Goal: Complete application form

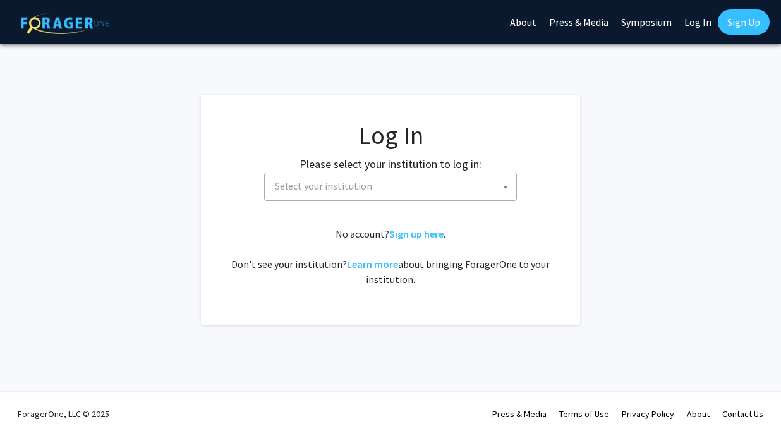
select select
click at [358, 192] on span "Select your institution" at bounding box center [323, 186] width 97 height 13
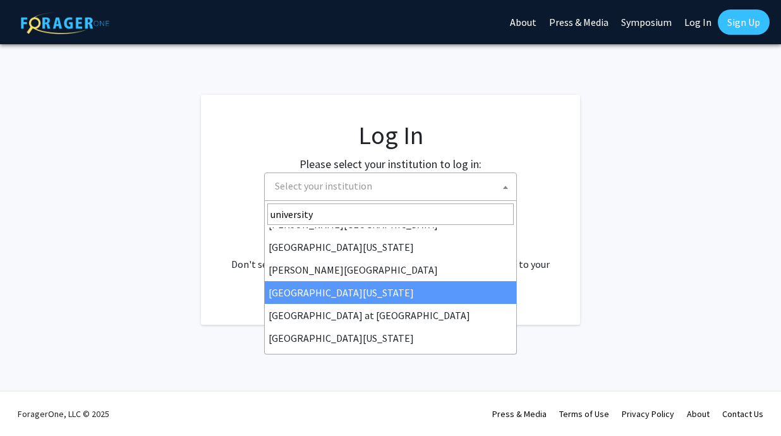
scroll to position [374, 0]
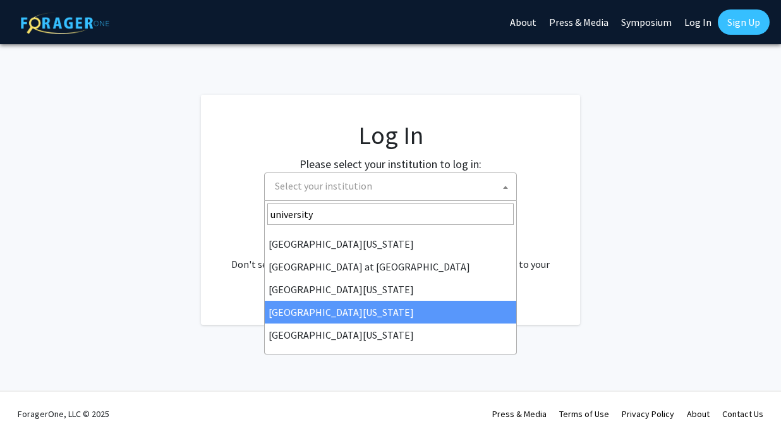
type input "university"
select select "31"
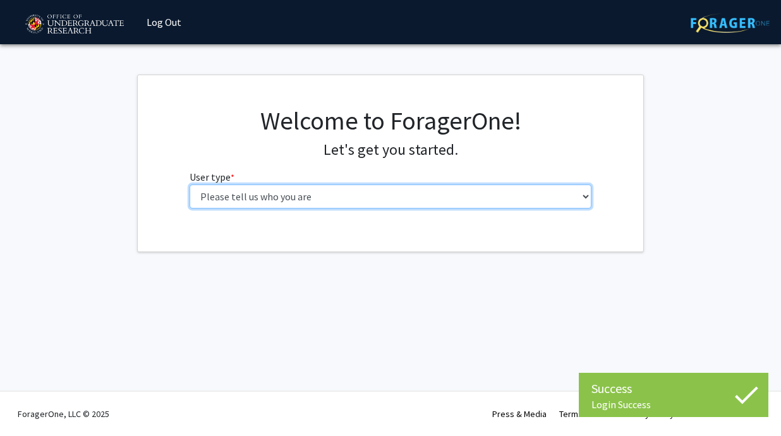
click at [388, 198] on select "Please tell us who you are Undergraduate Student Master's Student Doctoral Cand…" at bounding box center [391, 197] width 403 height 24
select select "1: undergrad"
click at [190, 185] on select "Please tell us who you are Undergraduate Student Master's Student Doctoral Cand…" at bounding box center [391, 197] width 403 height 24
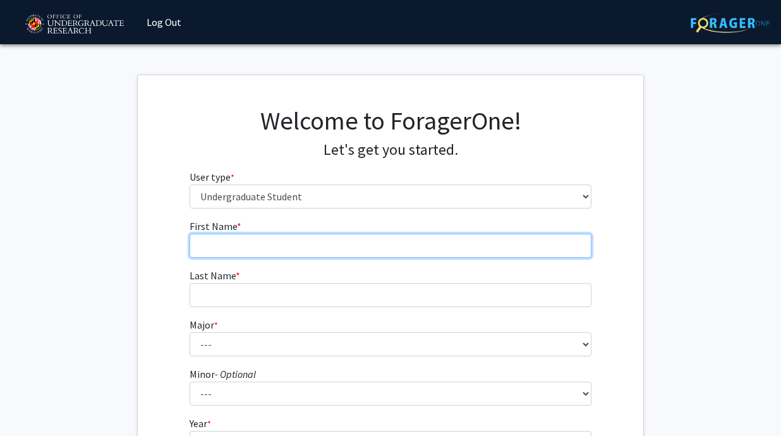
click at [397, 250] on input "First Name * required" at bounding box center [391, 246] width 403 height 24
type input "[PERSON_NAME]"
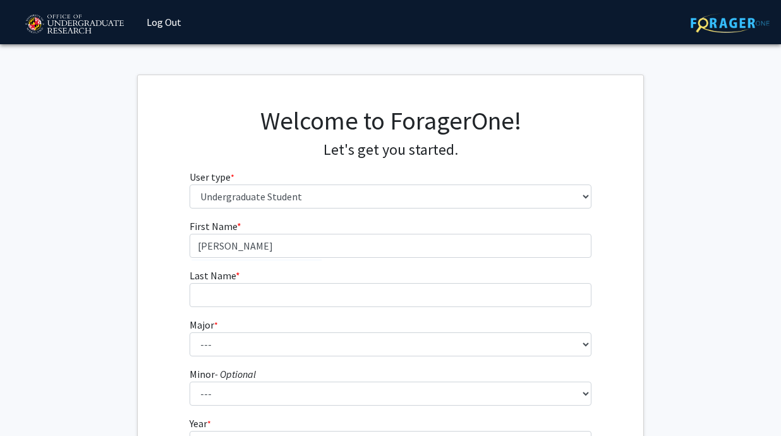
click at [378, 311] on form "First Name * required [PERSON_NAME] Last Name * required Major * required --- A…" at bounding box center [391, 371] width 403 height 305
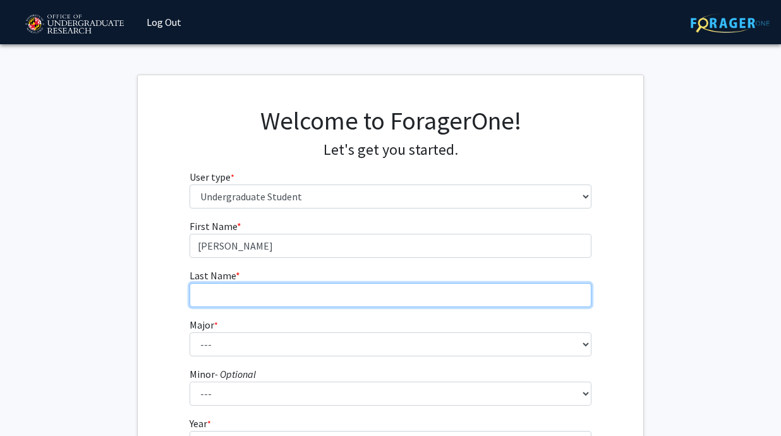
click at [367, 294] on input "Last Name * required" at bounding box center [391, 295] width 403 height 24
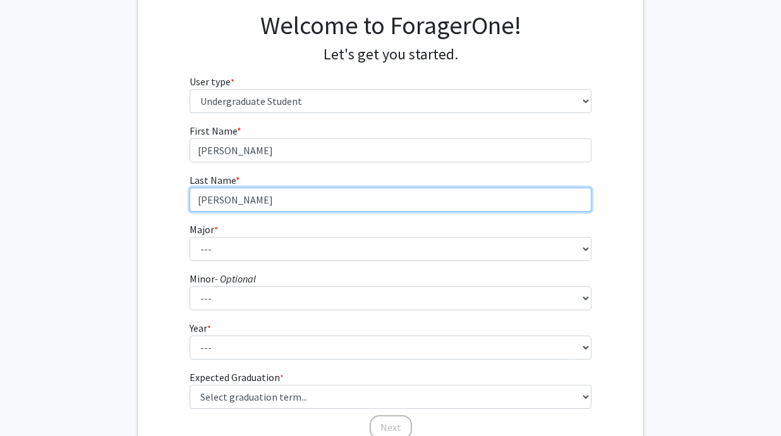
scroll to position [96, 0]
type input "[PERSON_NAME]"
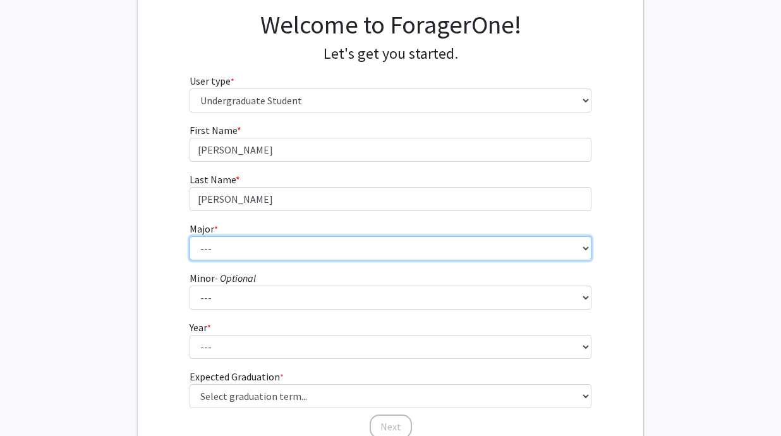
click at [353, 243] on select "--- Accounting Aerospace Engineering African American and Africana Studies Agri…" at bounding box center [391, 248] width 403 height 24
select select "17: 2318"
click at [190, 236] on select "--- Accounting Aerospace Engineering African American and Africana Studies Agri…" at bounding box center [391, 248] width 403 height 24
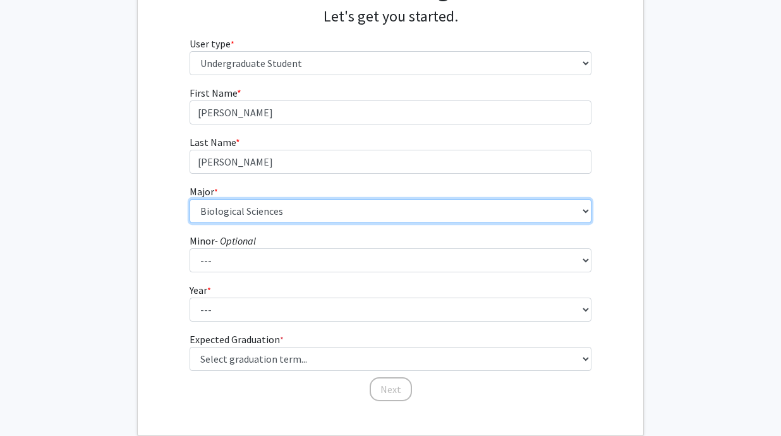
scroll to position [147, 0]
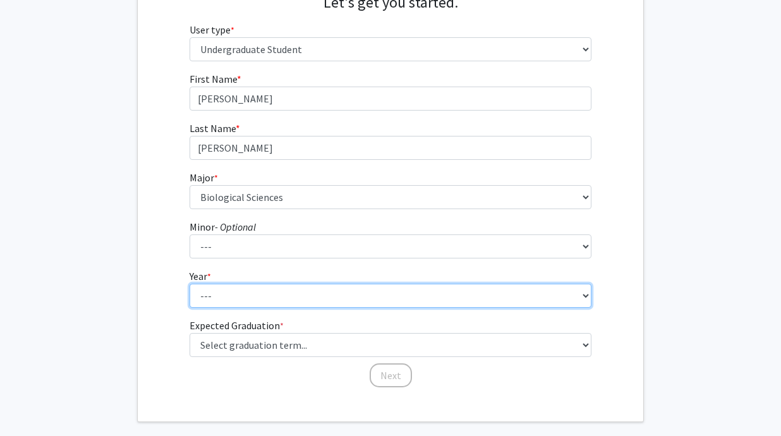
click at [334, 298] on select "--- First-year Sophomore Junior Senior Postbaccalaureate Certificate" at bounding box center [391, 296] width 403 height 24
select select "3: junior"
click at [190, 284] on select "--- First-year Sophomore Junior Senior Postbaccalaureate Certificate" at bounding box center [391, 296] width 403 height 24
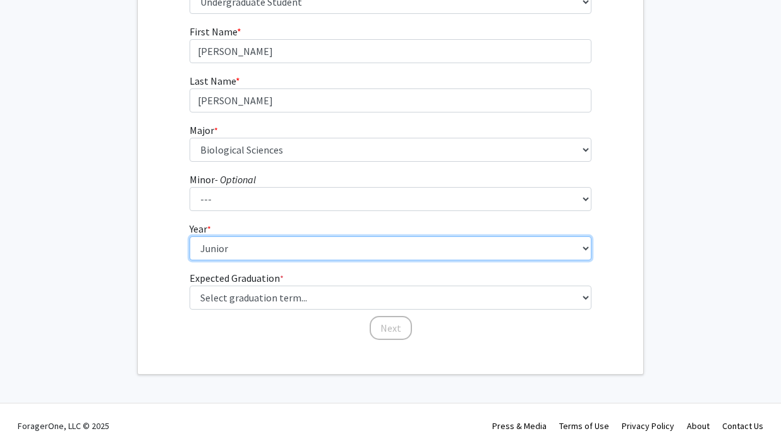
scroll to position [197, 0]
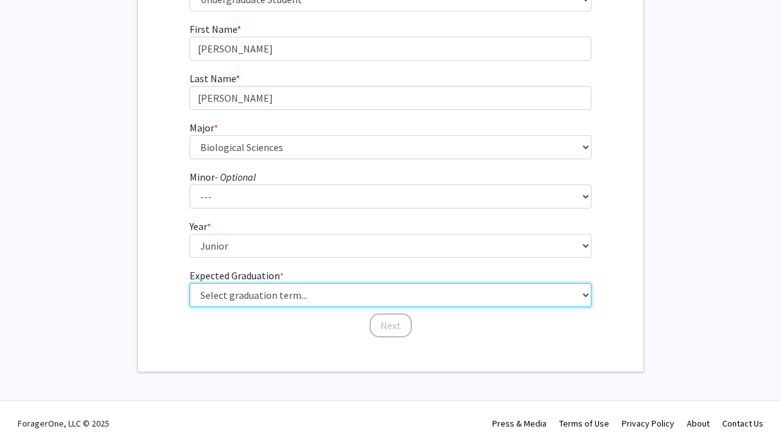
click at [325, 301] on select "Select graduation term... Spring 2025 Summer 2025 Fall 2025 Winter 2025 Spring …" at bounding box center [391, 295] width 403 height 24
select select "11: fall_2027"
click at [190, 283] on select "Select graduation term... Spring 2025 Summer 2025 Fall 2025 Winter 2025 Spring …" at bounding box center [391, 295] width 403 height 24
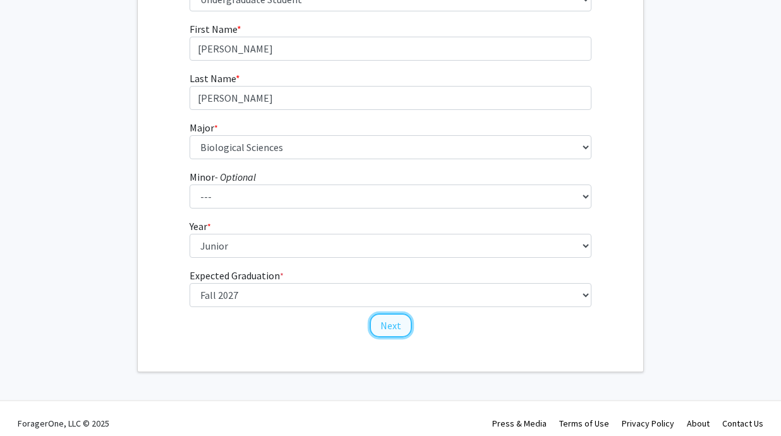
click at [392, 322] on button "Next" at bounding box center [391, 325] width 42 height 24
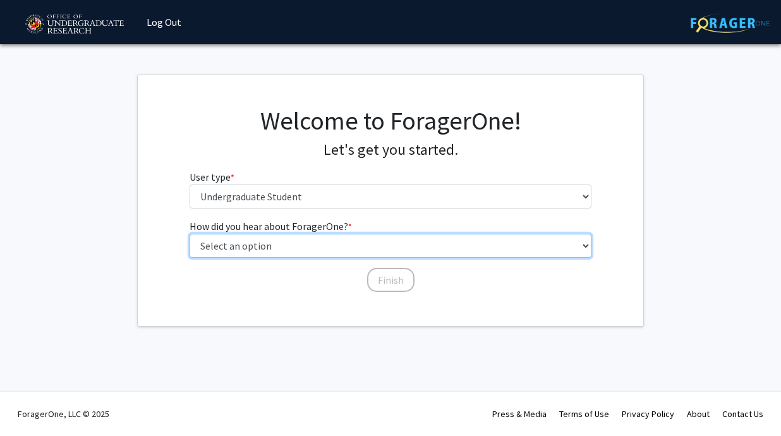
click at [312, 246] on select "Select an option Peer/student recommendation Faculty/staff recommendation Unive…" at bounding box center [391, 246] width 403 height 24
select select "2: faculty_recommendation"
click at [190, 234] on select "Select an option Peer/student recommendation Faculty/staff recommendation Unive…" at bounding box center [391, 246] width 403 height 24
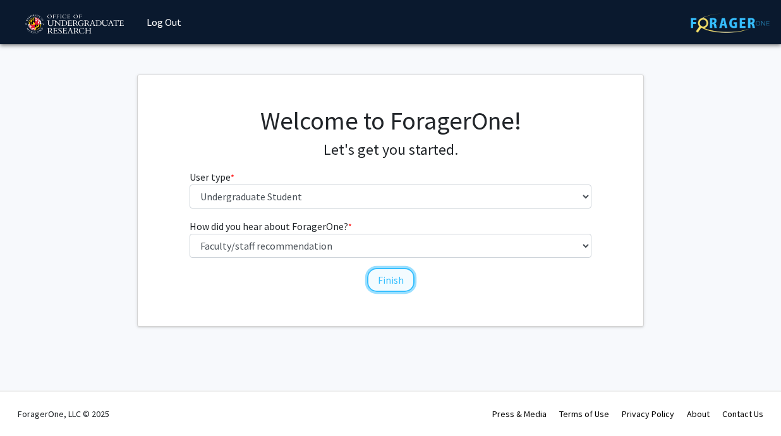
click at [380, 279] on button "Finish" at bounding box center [390, 280] width 47 height 24
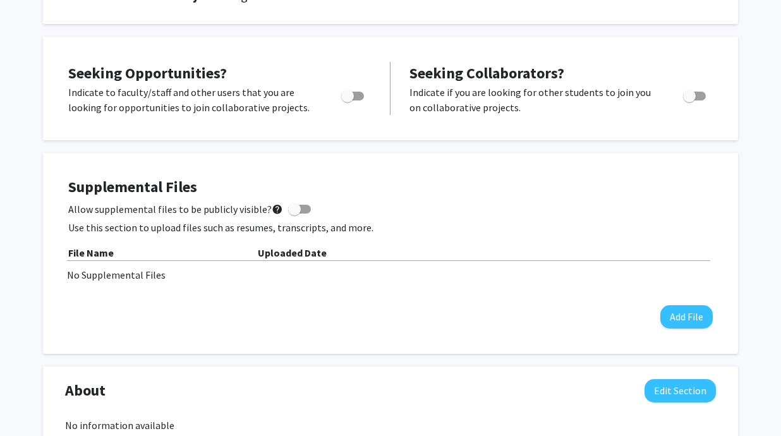
scroll to position [200, 0]
